Goal: Task Accomplishment & Management: Manage account settings

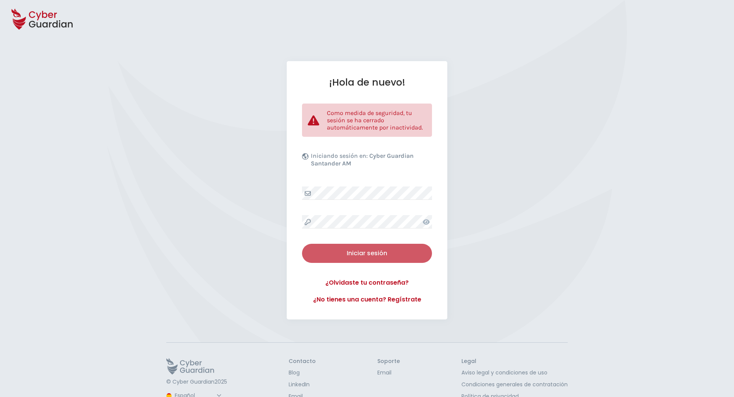
click at [366, 252] on div "Iniciar sesión" at bounding box center [367, 253] width 119 height 9
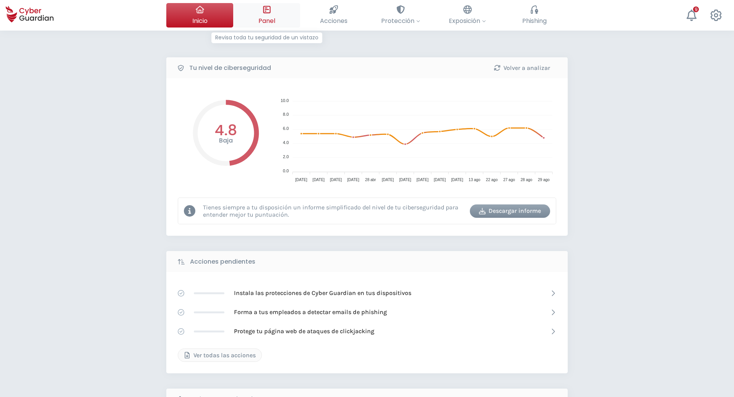
click at [264, 16] on span "Panel" at bounding box center [267, 21] width 17 height 10
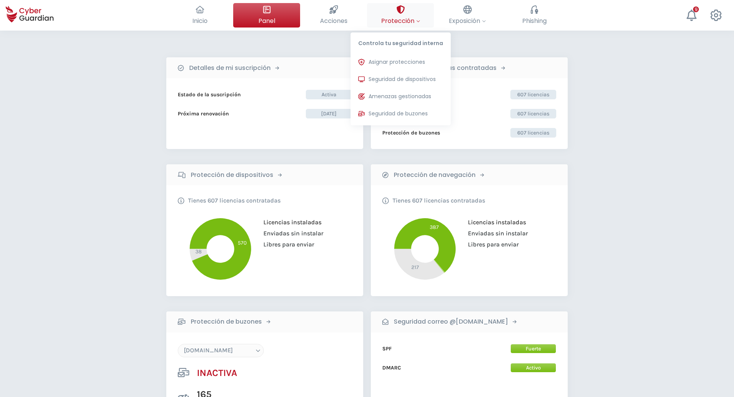
click at [428, 15] on button "Protección Controla tu seguridad interna Asignar protecciones Asigna las licenc…" at bounding box center [400, 15] width 67 height 24
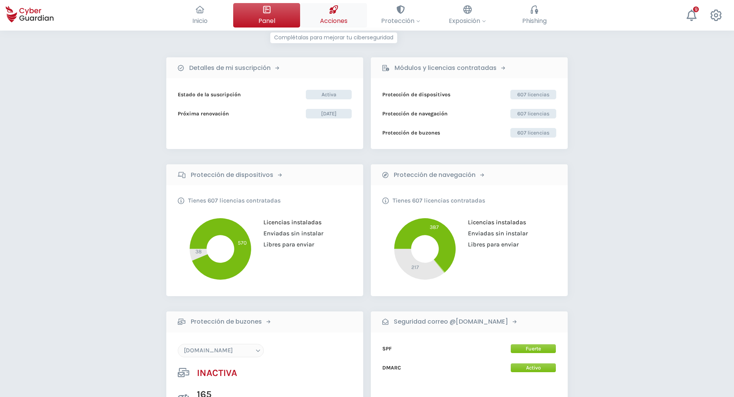
click at [334, 15] on div at bounding box center [334, 9] width 8 height 13
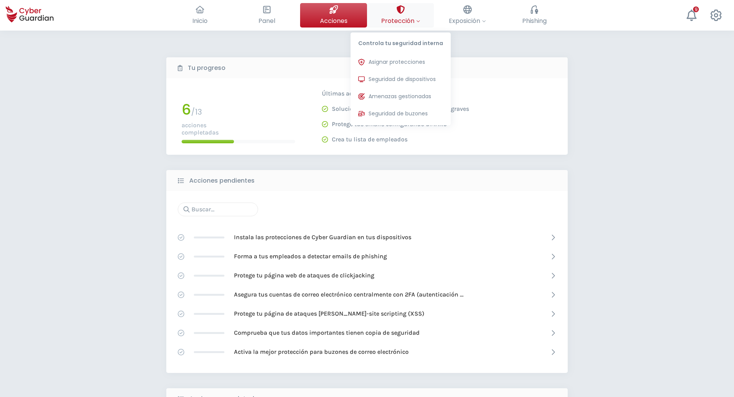
click at [394, 14] on button "Protección Controla tu seguridad interna Asignar protecciones Asigna las licenc…" at bounding box center [400, 15] width 67 height 24
click at [391, 61] on span "Asignar protecciones" at bounding box center [397, 62] width 57 height 8
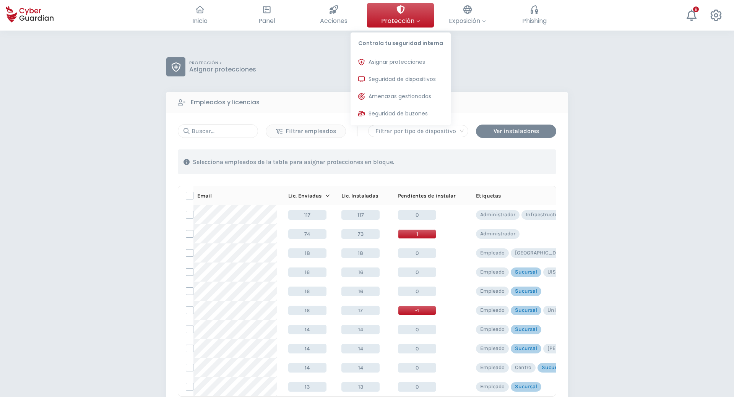
click at [412, 13] on button "Protección Controla tu seguridad interna Asignar protecciones Asigna las licenc…" at bounding box center [400, 15] width 67 height 24
click at [393, 84] on button "Seguridad de dispositivos Protecciones instaladas en los dispositivos de tu org…" at bounding box center [401, 79] width 100 height 15
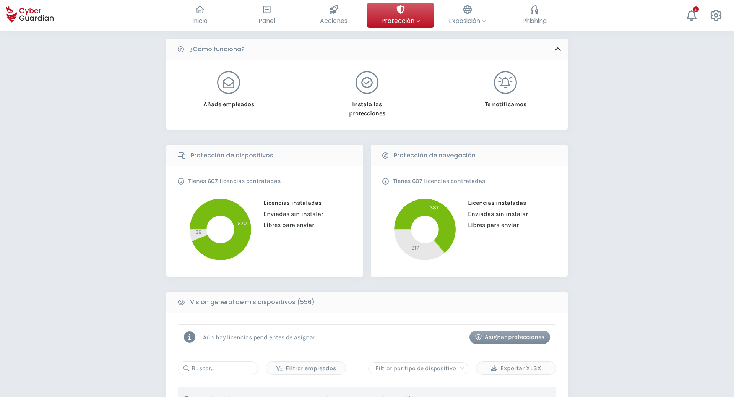
scroll to position [53, 0]
click at [217, 83] on div "Añade empleados" at bounding box center [228, 95] width 63 height 47
click at [222, 84] on div at bounding box center [228, 83] width 23 height 23
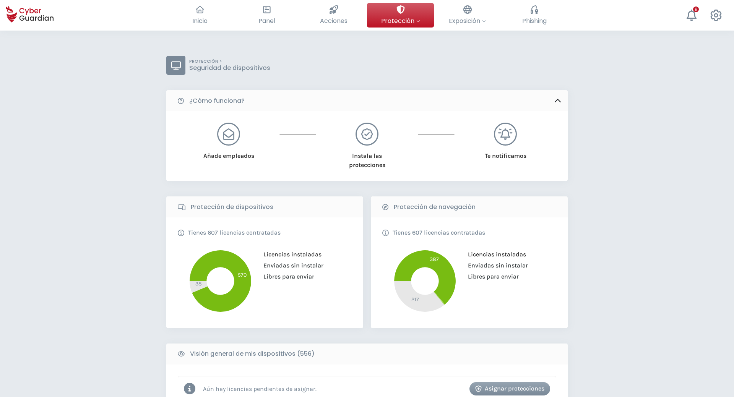
scroll to position [0, 0]
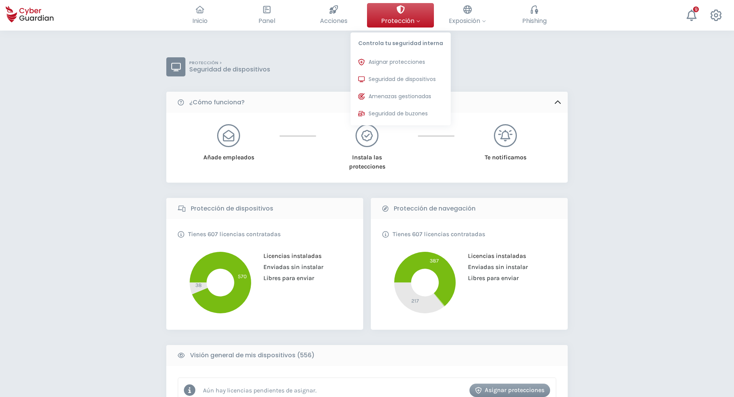
click at [384, 15] on button "Protección Controla tu seguridad interna Asignar protecciones Asigna las licenc…" at bounding box center [400, 15] width 67 height 24
click at [390, 59] on span "Asignar protecciones" at bounding box center [397, 62] width 57 height 8
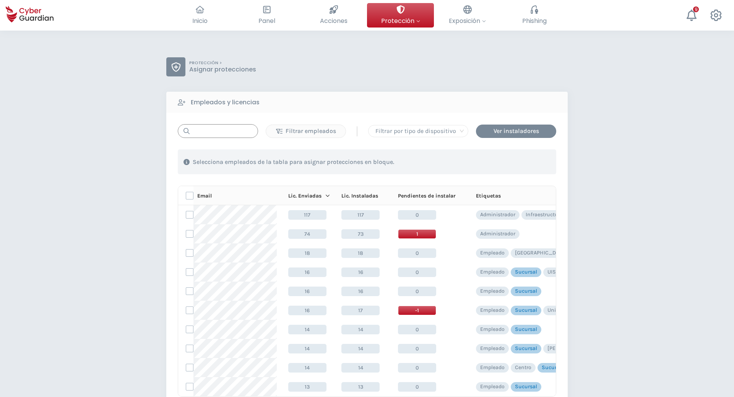
click at [235, 134] on input "text" at bounding box center [218, 131] width 80 height 14
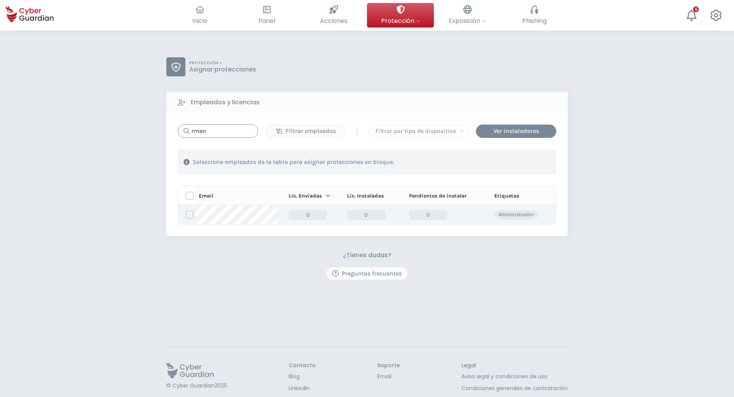
type input "rmen"
click at [190, 215] on label at bounding box center [190, 215] width 8 height 8
click at [186, 215] on input "checkbox" at bounding box center [186, 215] width 0 height 7
click at [515, 213] on p "Administrador" at bounding box center [516, 215] width 35 height 7
click at [728, 20] on button "Mi cuenta Lista de empleados Comunicaciones Cerrar sesión" at bounding box center [716, 15] width 24 height 24
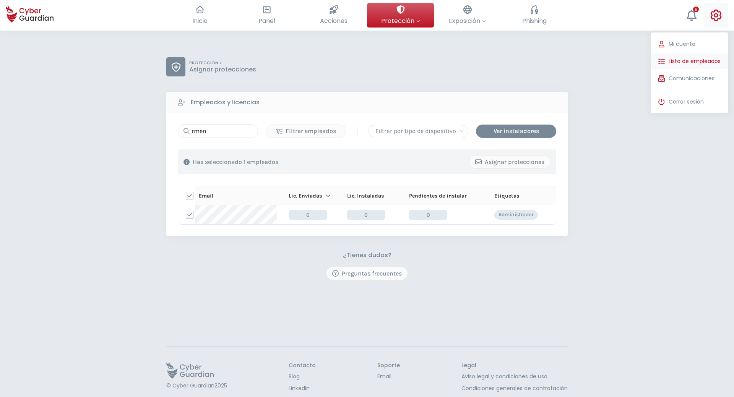
click at [696, 60] on span "Lista de empleados" at bounding box center [695, 61] width 52 height 8
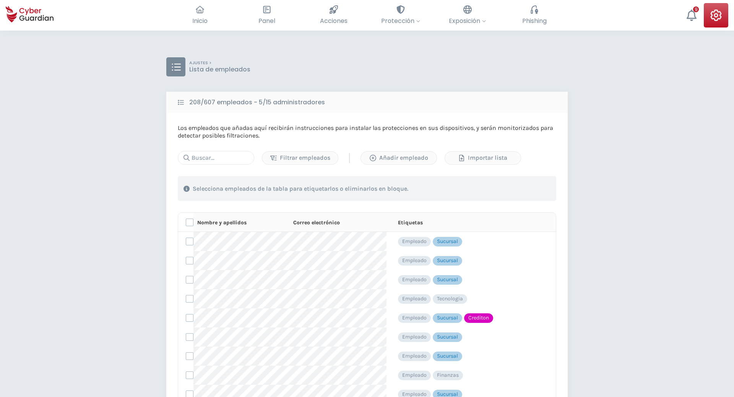
click at [214, 170] on div "Filtrar empleados | Añadir empleado Importar lista 1 . Con las etiquetas Selecc…" at bounding box center [367, 287] width 379 height 273
click at [225, 162] on input "text" at bounding box center [216, 158] width 77 height 14
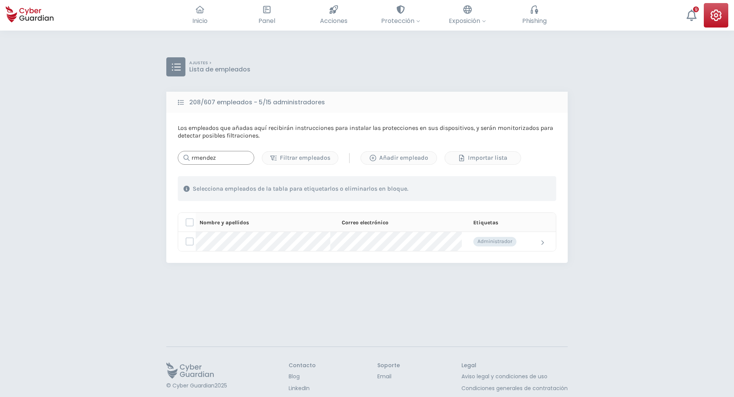
type input "rmendez"
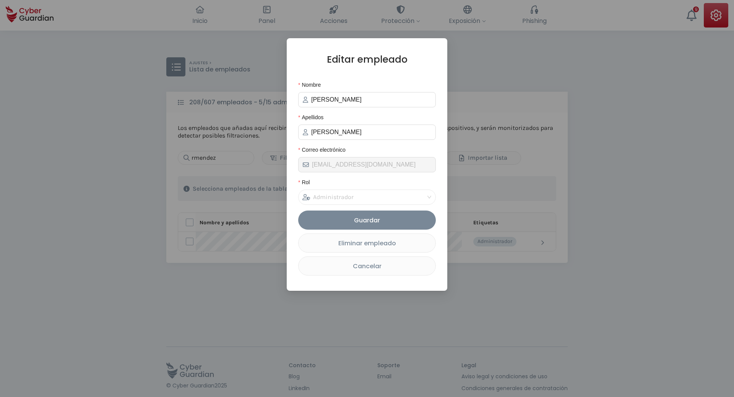
click at [390, 203] on div "Administrador" at bounding box center [364, 197] width 122 height 15
click at [391, 248] on div "Eliminar empleado" at bounding box center [366, 244] width 125 height 10
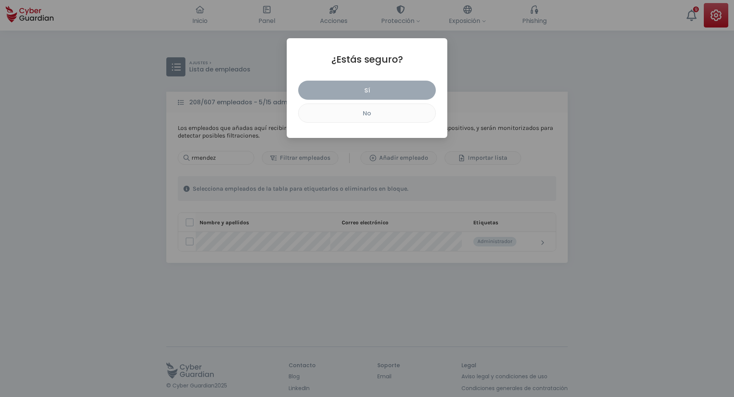
click at [366, 83] on button "Sí" at bounding box center [367, 90] width 138 height 19
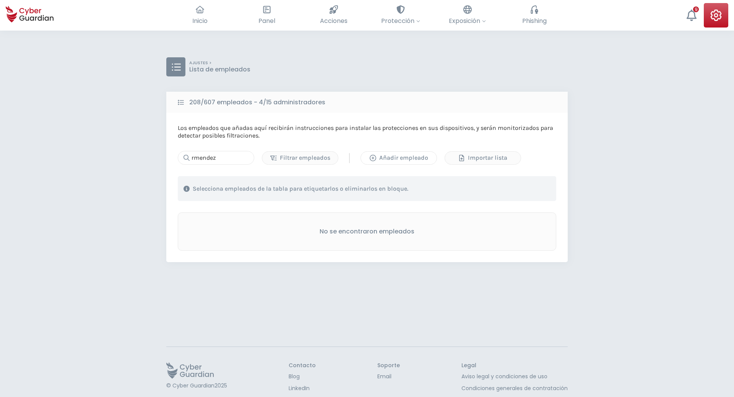
click at [413, 161] on div "Añadir empleado" at bounding box center [399, 157] width 64 height 9
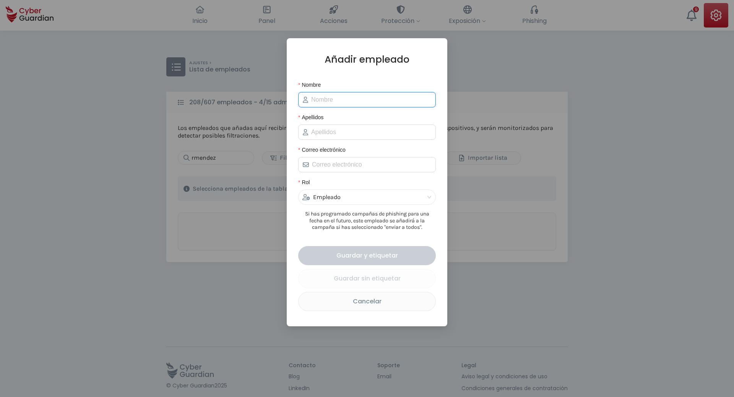
click at [361, 103] on input "Nombre" at bounding box center [371, 99] width 120 height 9
type input "[PERSON_NAME]"
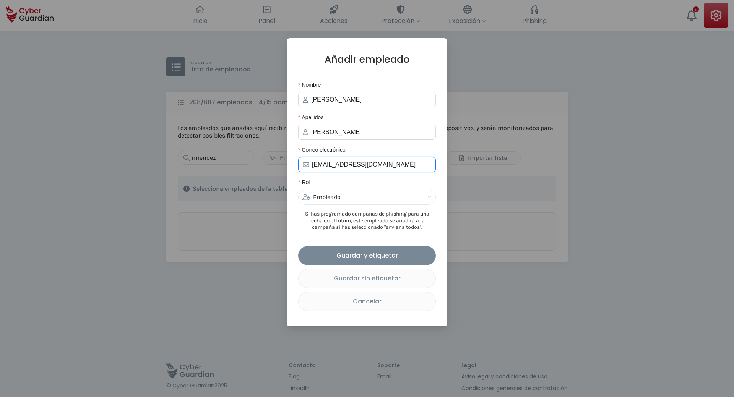
type input "[EMAIL_ADDRESS][DOMAIN_NAME]"
click at [338, 210] on form "Nombre [PERSON_NAME] [PERSON_NAME] Correo electrónico [EMAIL_ADDRESS][DOMAIN_NA…" at bounding box center [367, 196] width 138 height 231
click at [353, 203] on div "Empleado" at bounding box center [364, 197] width 122 height 15
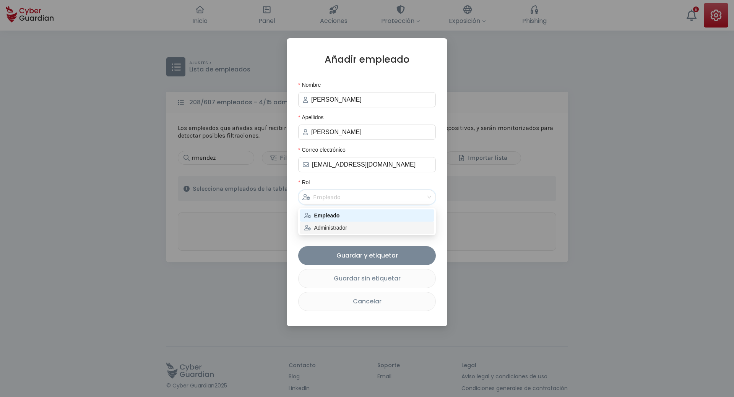
click at [341, 230] on div "Administrador" at bounding box center [366, 228] width 125 height 8
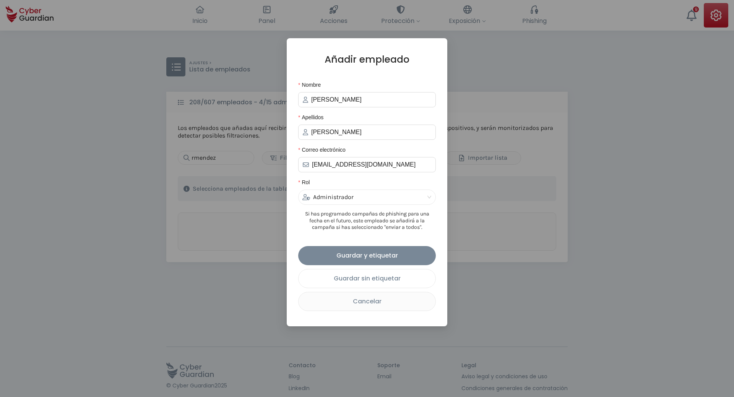
click at [391, 281] on div "Guardar sin etiquetar" at bounding box center [366, 279] width 125 height 10
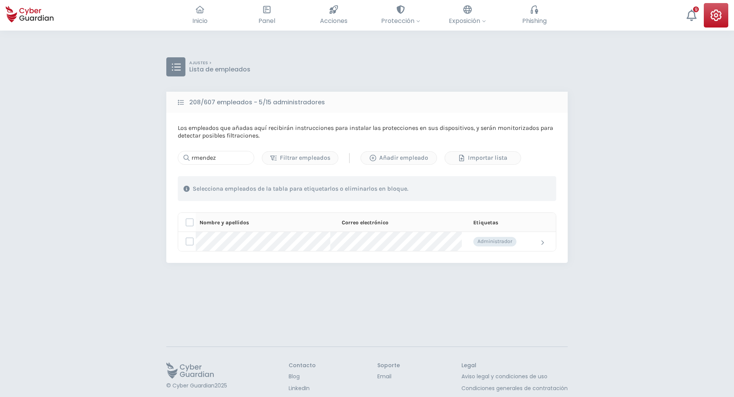
click at [32, 277] on div "AJUSTES > Lista de empleados 208/607 empleados - 5/15 administradores Los emple…" at bounding box center [367, 229] width 734 height 397
click at [697, 18] on icon at bounding box center [692, 15] width 10 height 11
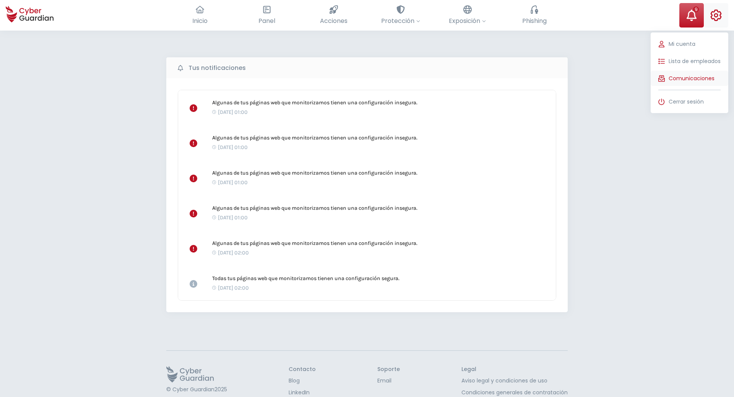
click at [676, 78] on span "Comunicaciones" at bounding box center [692, 79] width 46 height 8
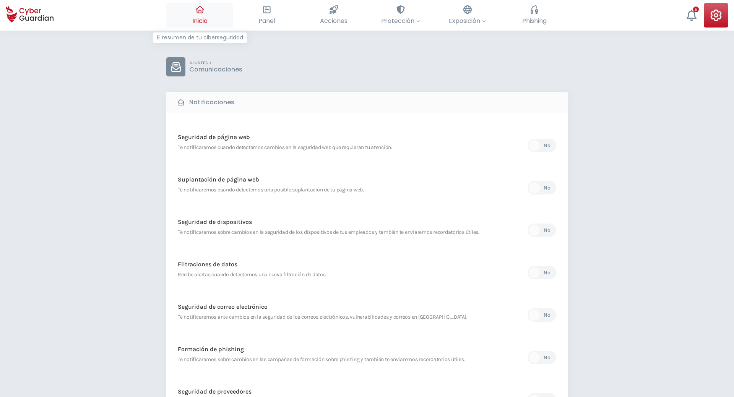
click at [194, 14] on button "Inicio El resumen de tu ciberseguridad" at bounding box center [199, 15] width 67 height 24
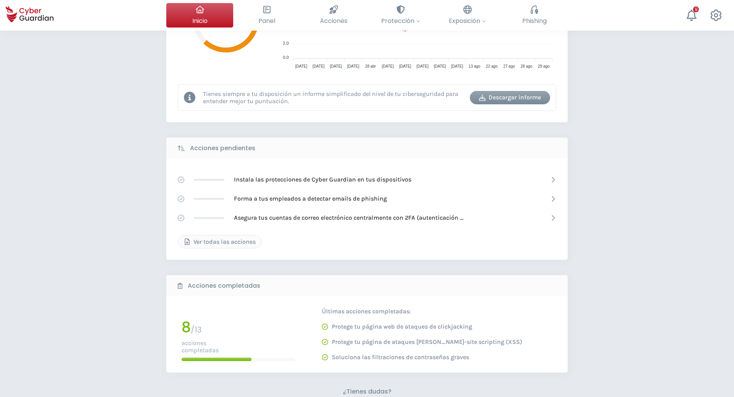
scroll to position [113, 0]
click at [265, 15] on div at bounding box center [267, 9] width 8 height 13
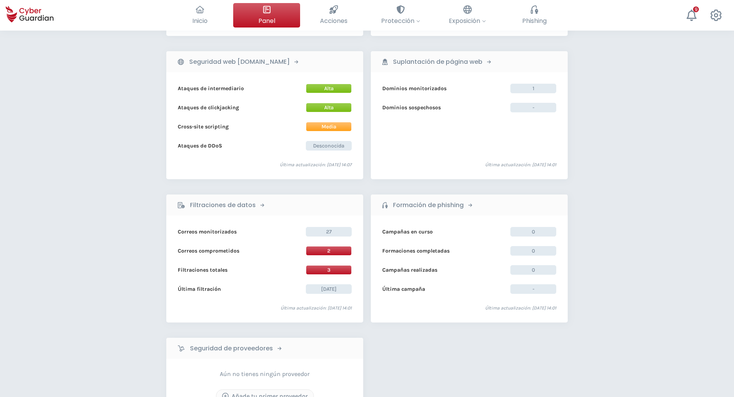
scroll to position [411, 0]
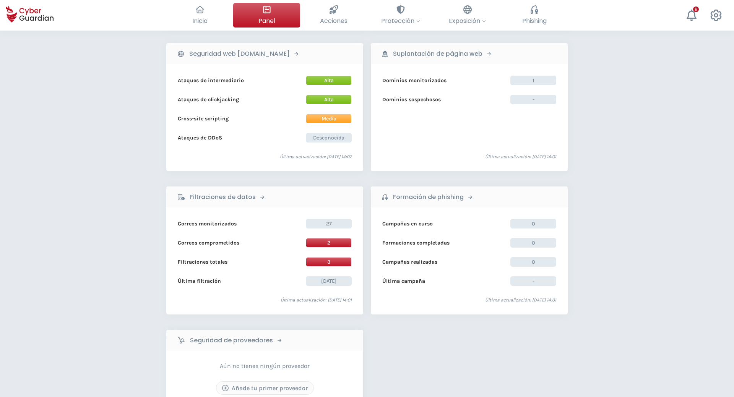
click at [329, 241] on span "2" at bounding box center [329, 243] width 46 height 10
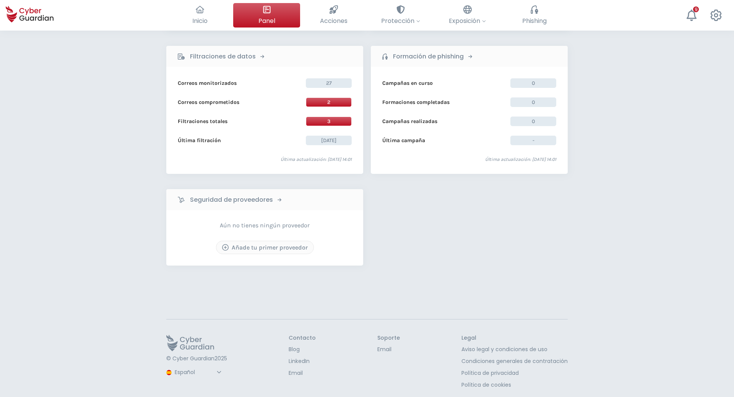
scroll to position [518, 0]
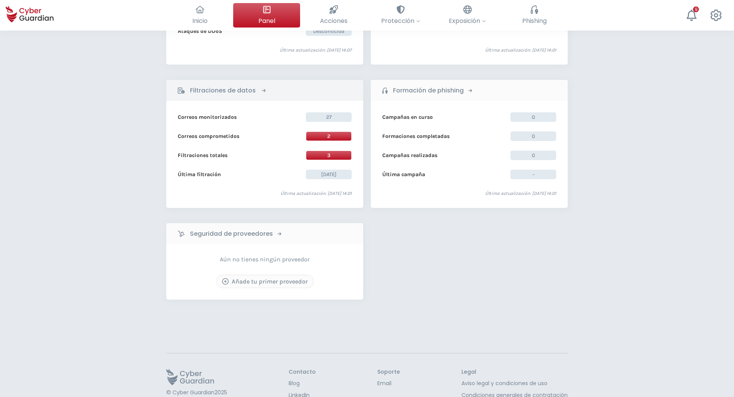
click at [255, 88] on div "Filtraciones de datos" at bounding box center [224, 90] width 93 height 13
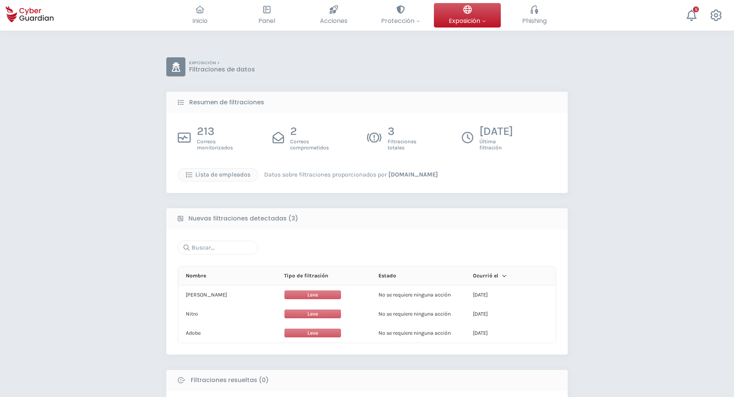
click at [397, 138] on p "3" at bounding box center [402, 131] width 29 height 15
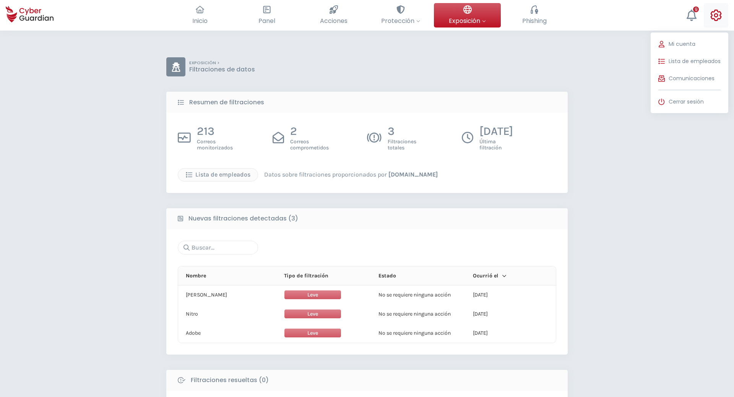
click at [723, 18] on button "Mi cuenta Lista de empleados Comunicaciones Cerrar sesión" at bounding box center [716, 15] width 24 height 24
click at [664, 102] on icon at bounding box center [662, 102] width 6 height 7
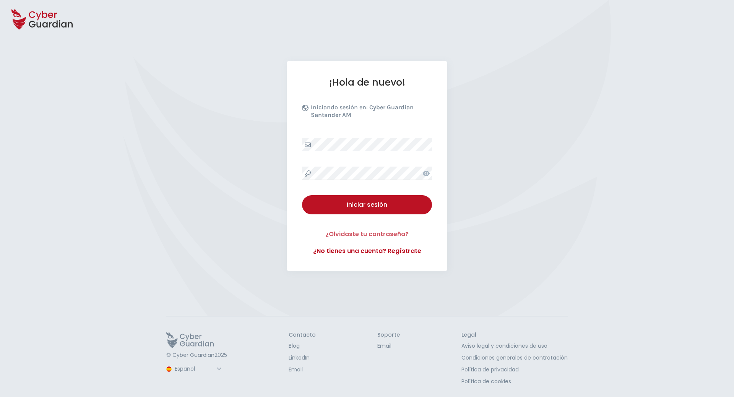
click at [392, 236] on link "¿Olvidaste tu contraseña?" at bounding box center [367, 234] width 130 height 9
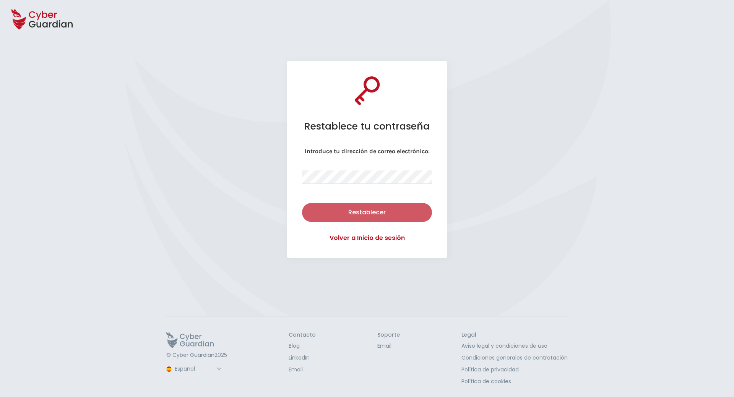
click at [359, 207] on button "Restablecer" at bounding box center [367, 212] width 130 height 19
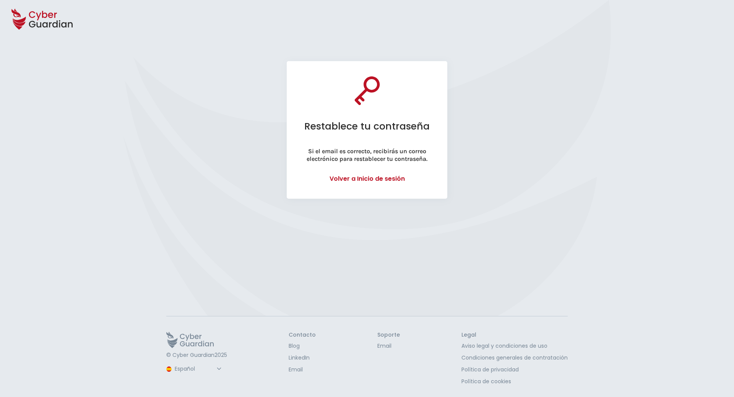
click at [382, 173] on div "Restablece tu contraseña Si el email es correcto, recibirás un correo electróni…" at bounding box center [367, 130] width 161 height 138
click at [379, 173] on div "Restablece tu contraseña Si el email es correcto, recibirás un correo electróni…" at bounding box center [367, 130] width 161 height 138
click at [366, 178] on link "Volver a Inicio de sesión" at bounding box center [367, 178] width 75 height 9
